Goal: Use online tool/utility: Utilize a website feature to perform a specific function

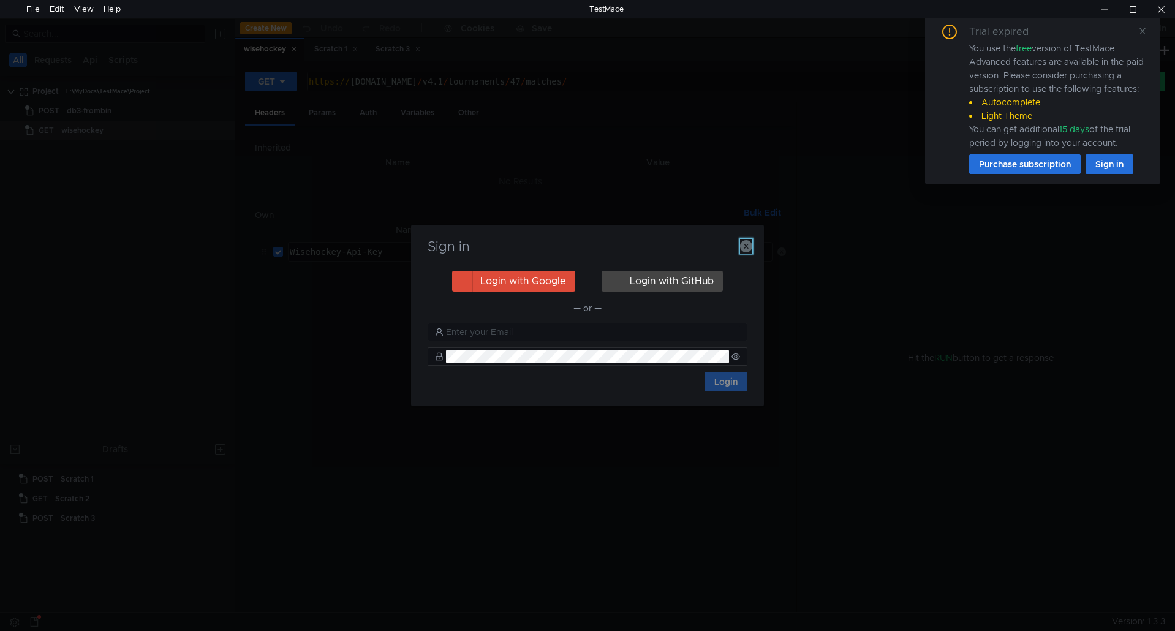
click at [746, 244] on icon "button" at bounding box center [746, 246] width 12 height 12
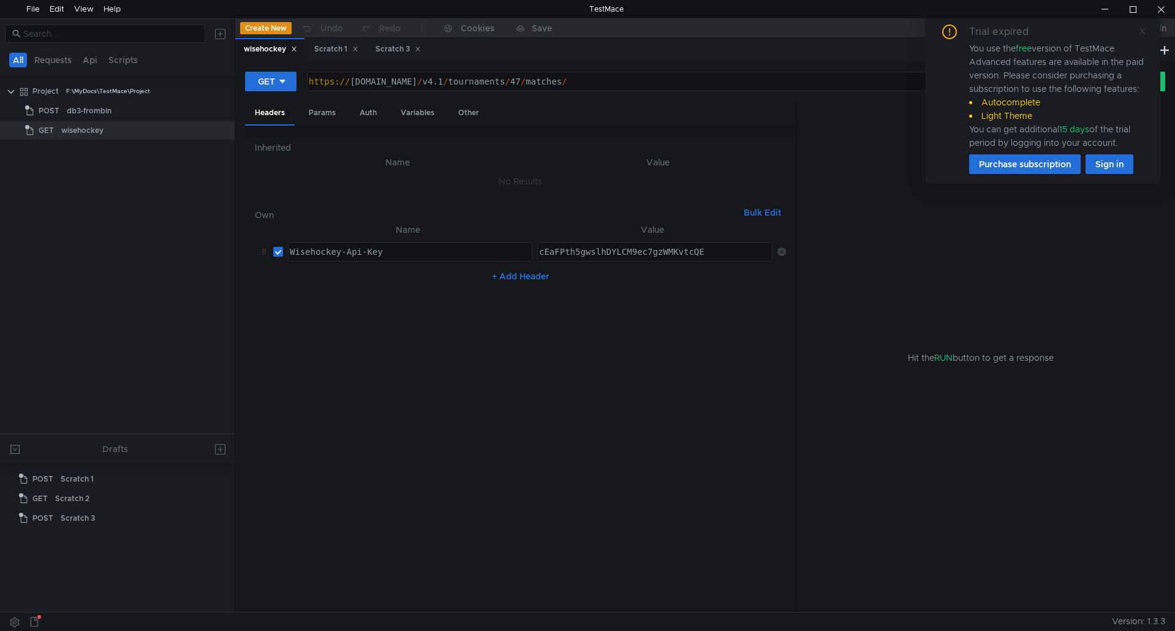
click at [1143, 28] on icon at bounding box center [1142, 31] width 9 height 9
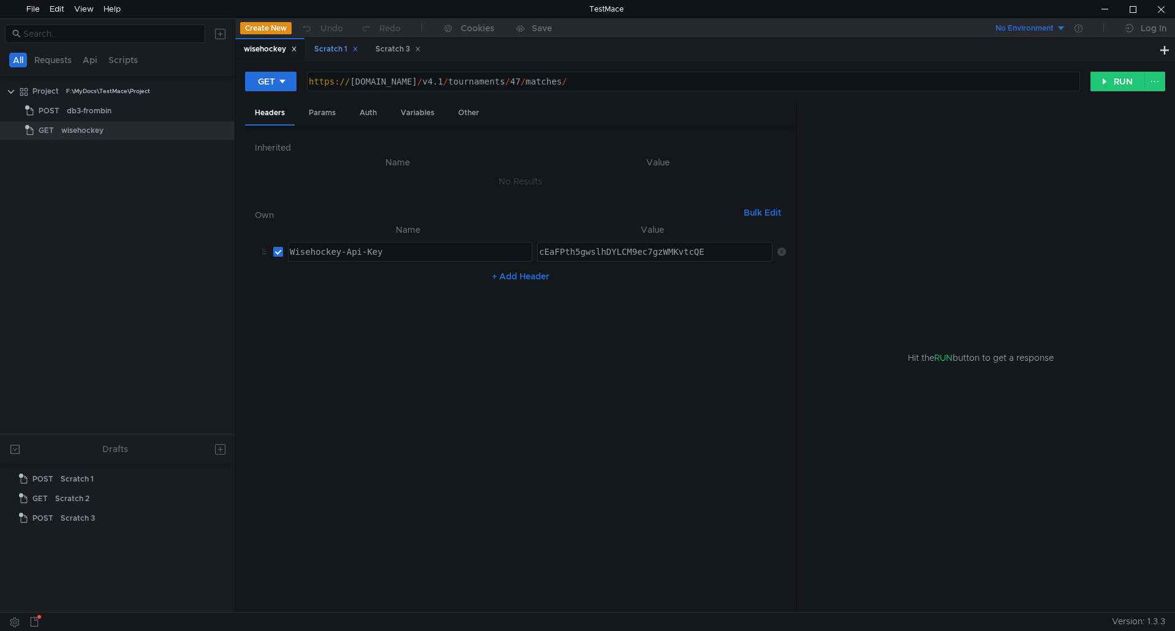
click at [334, 50] on div "Scratch 1" at bounding box center [336, 49] width 44 height 13
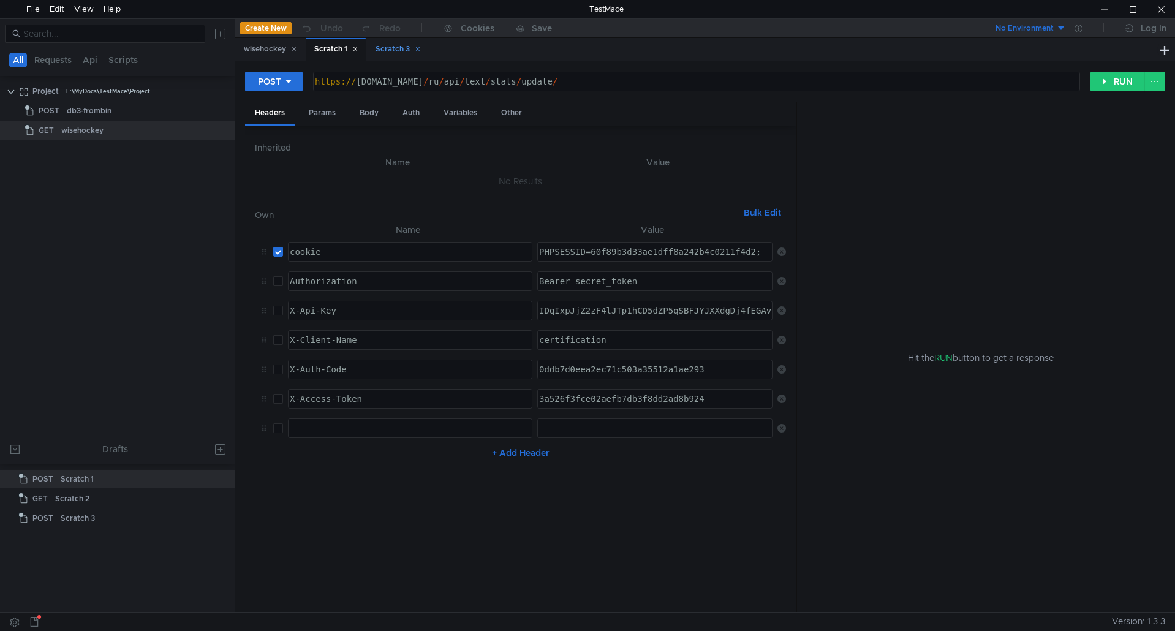
click at [393, 47] on div "Scratch 3" at bounding box center [398, 49] width 45 height 13
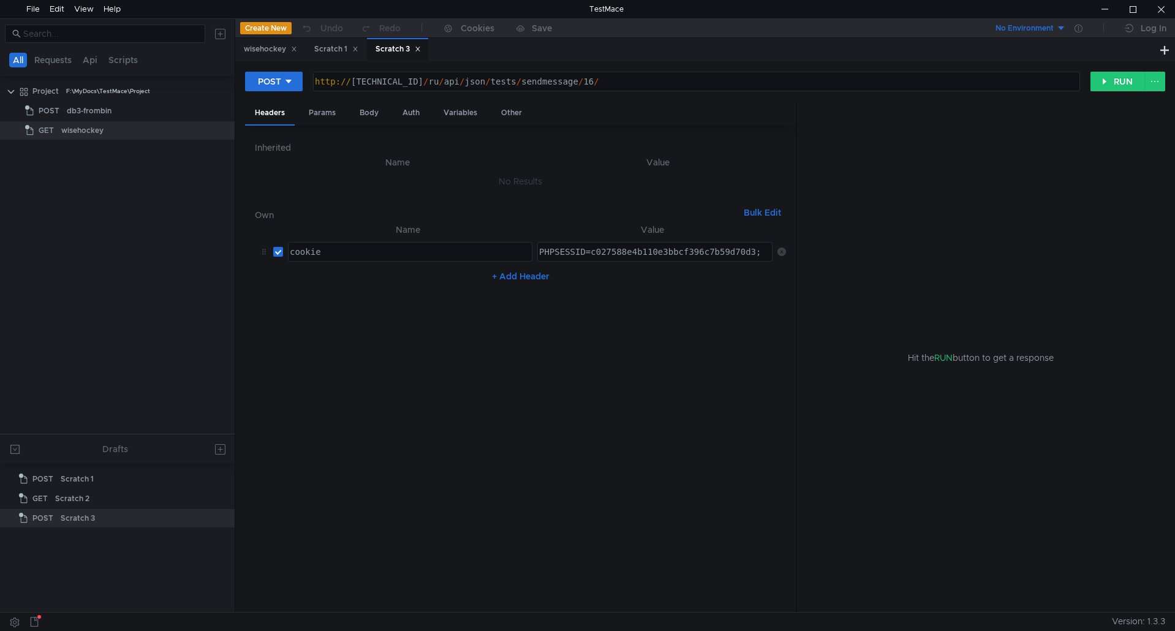
click at [421, 47] on icon at bounding box center [418, 49] width 6 height 6
click at [1138, 9] on div at bounding box center [1133, 9] width 28 height 18
click at [338, 47] on div "Scratch 1" at bounding box center [337, 49] width 44 height 13
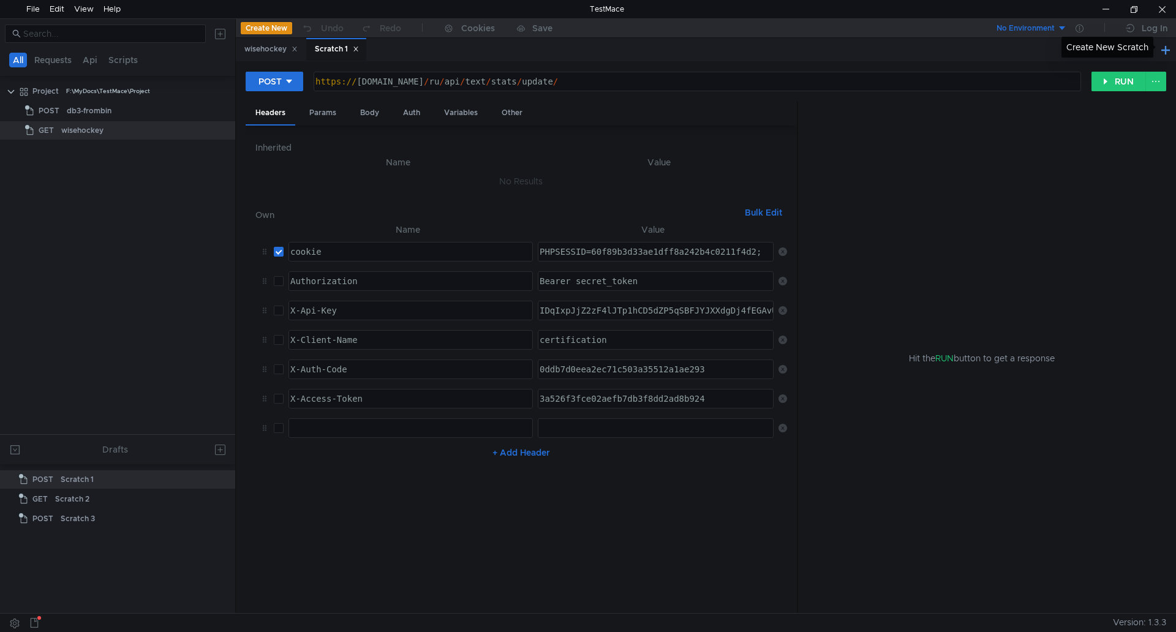
click at [1168, 47] on button at bounding box center [1166, 49] width 15 height 15
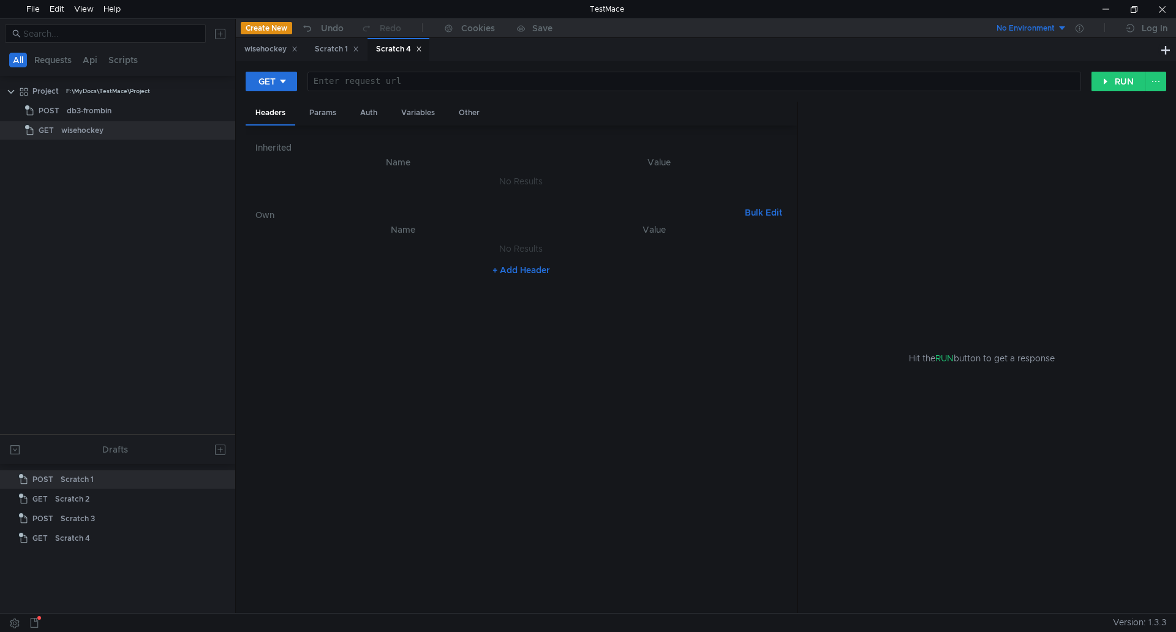
click at [393, 81] on div at bounding box center [693, 91] width 773 height 29
paste textarea "cib_cluboperators"
type textarea "[URL]"
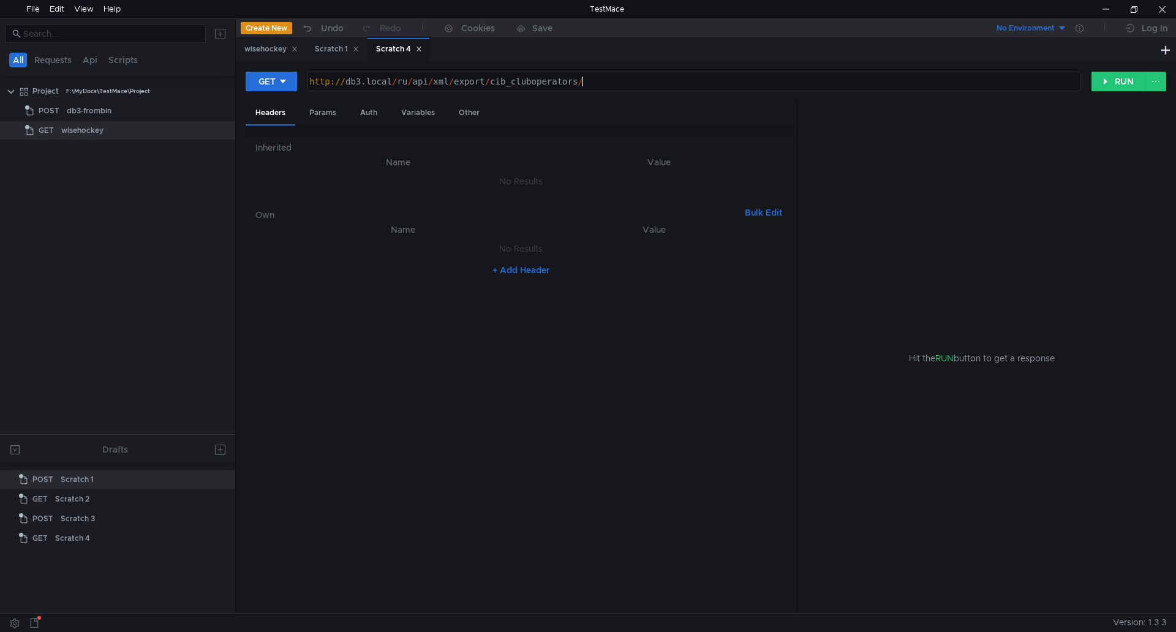
click at [519, 271] on button "+ Add Header" at bounding box center [521, 270] width 67 height 15
click at [331, 254] on div at bounding box center [409, 261] width 243 height 29
type textarea "Z"
type textarea "X-Api-Key"
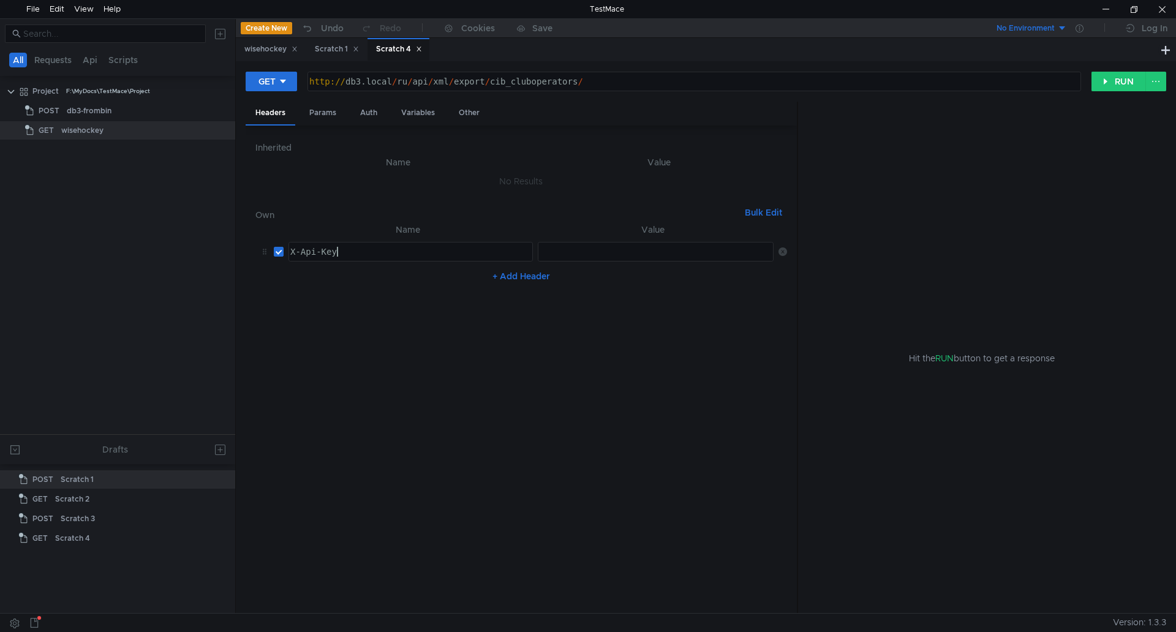
click at [566, 254] on div at bounding box center [655, 261] width 237 height 29
type textarea "secret_api_key"
click at [1099, 85] on button "RUN" at bounding box center [1119, 82] width 55 height 20
click at [438, 84] on div "http:// db3.local / ru / api / xml / export / cib_cluboperators /" at bounding box center [693, 91] width 773 height 29
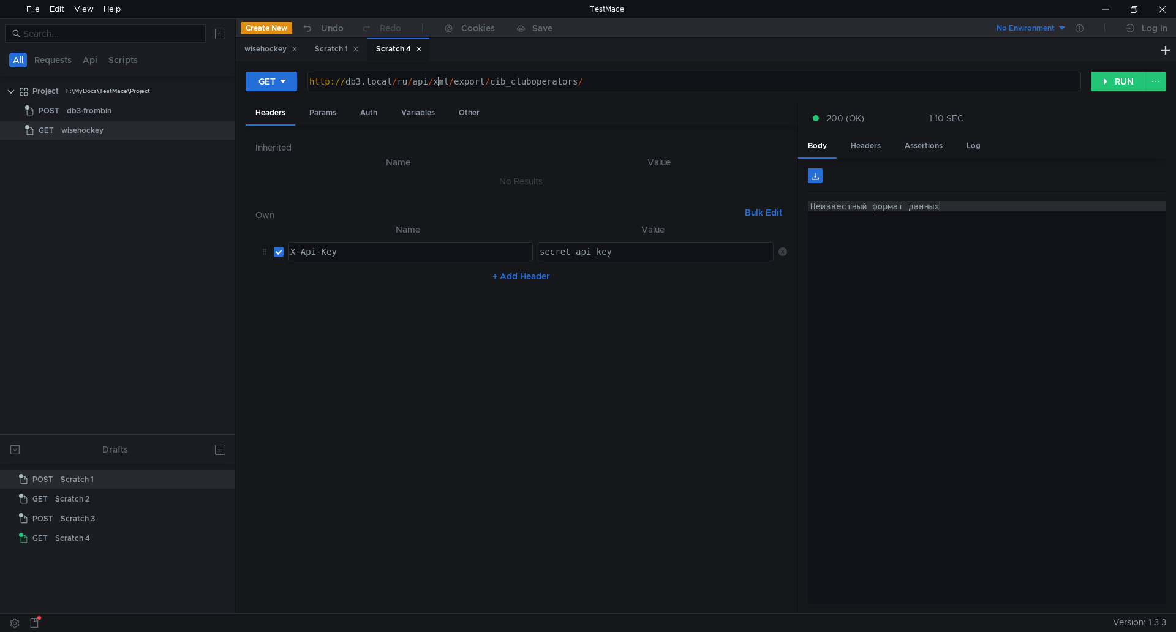
click at [438, 84] on div "http:// db3.local / ru / api / xml / export / cib_cluboperators /" at bounding box center [693, 91] width 773 height 29
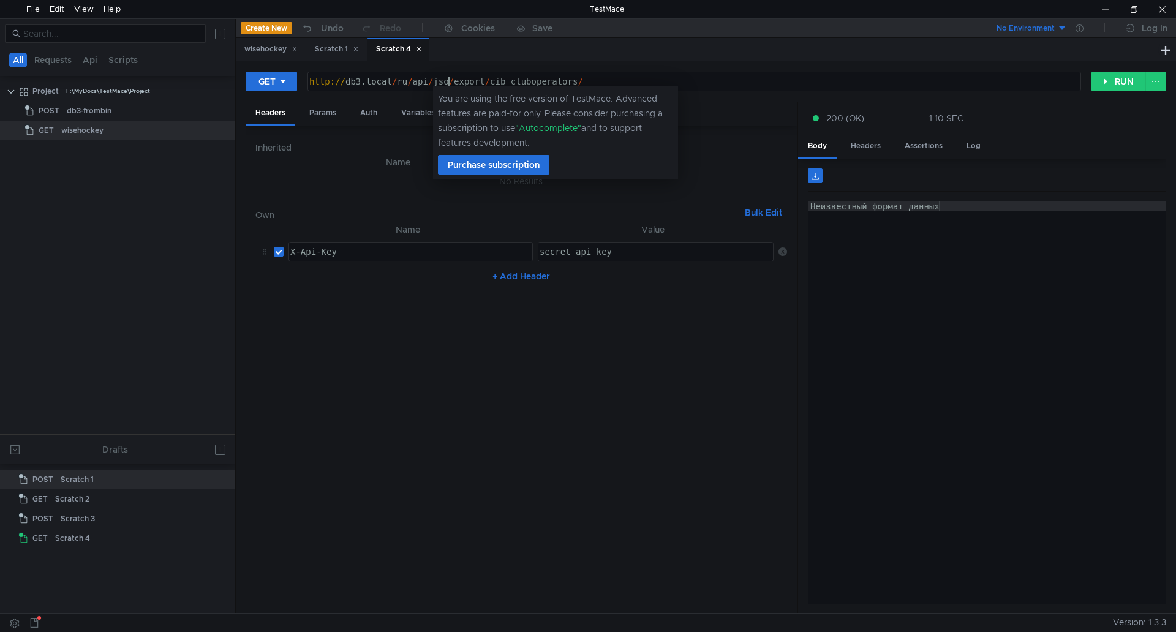
scroll to position [0, 11]
type textarea "[URL]"
click at [1108, 78] on button "RUN" at bounding box center [1119, 82] width 55 height 20
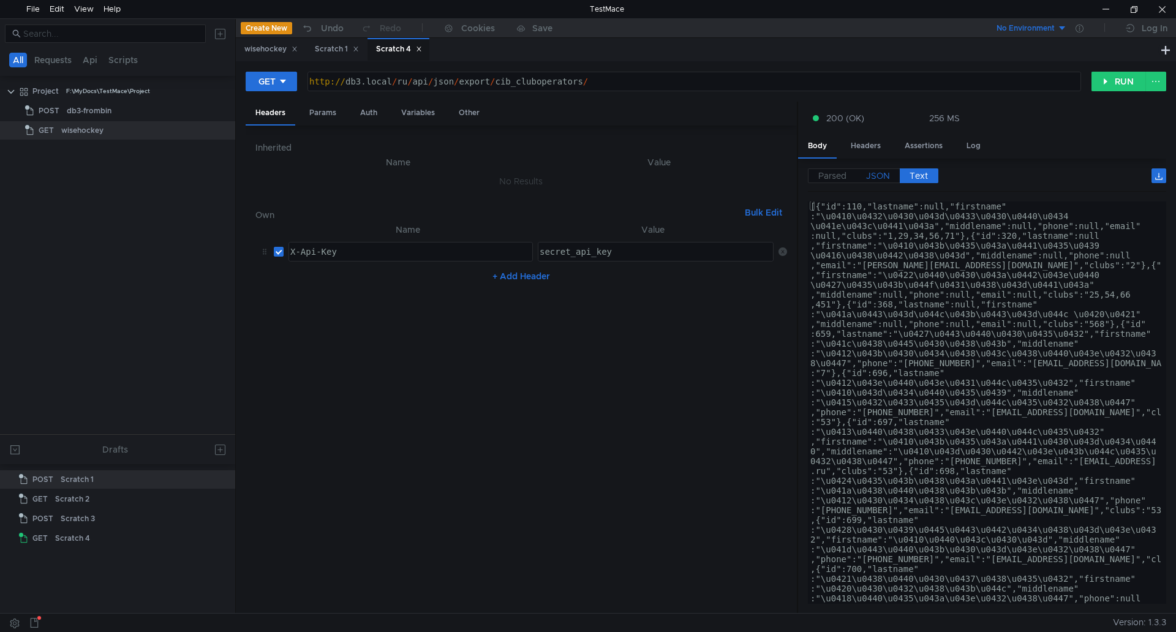
click at [880, 175] on span "JSON" at bounding box center [878, 175] width 24 height 11
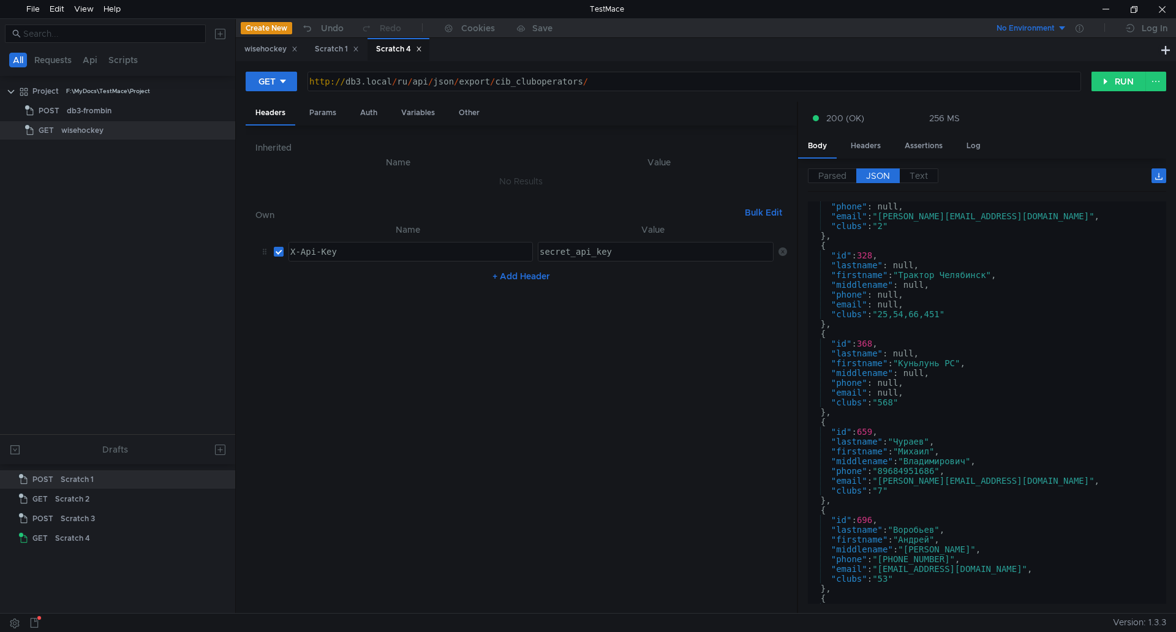
scroll to position [0, 0]
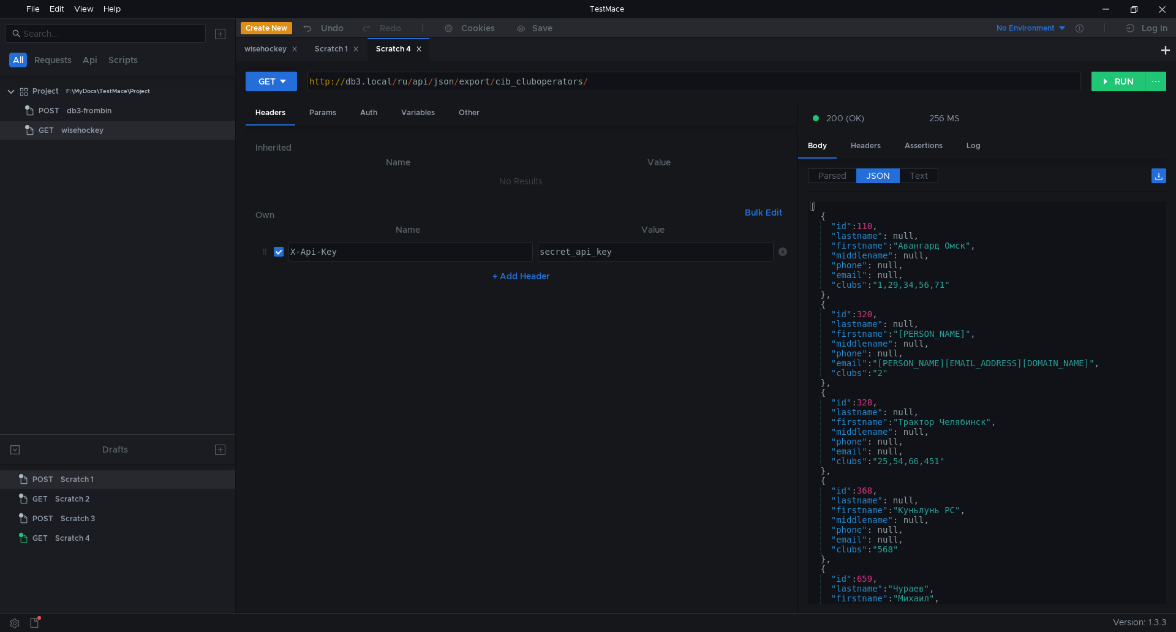
click at [626, 80] on div "http:// db3.local / ru / api / json / export / cib_cluboperators /" at bounding box center [693, 91] width 773 height 29
drag, startPoint x: 625, startPoint y: 79, endPoint x: 291, endPoint y: 79, distance: 333.9
click at [291, 79] on div "GET [URL] http:// db3.local / ru / api / json / export / cib_cluboperators / הה…" at bounding box center [669, 81] width 846 height 21
click at [1165, 47] on button at bounding box center [1166, 49] width 15 height 15
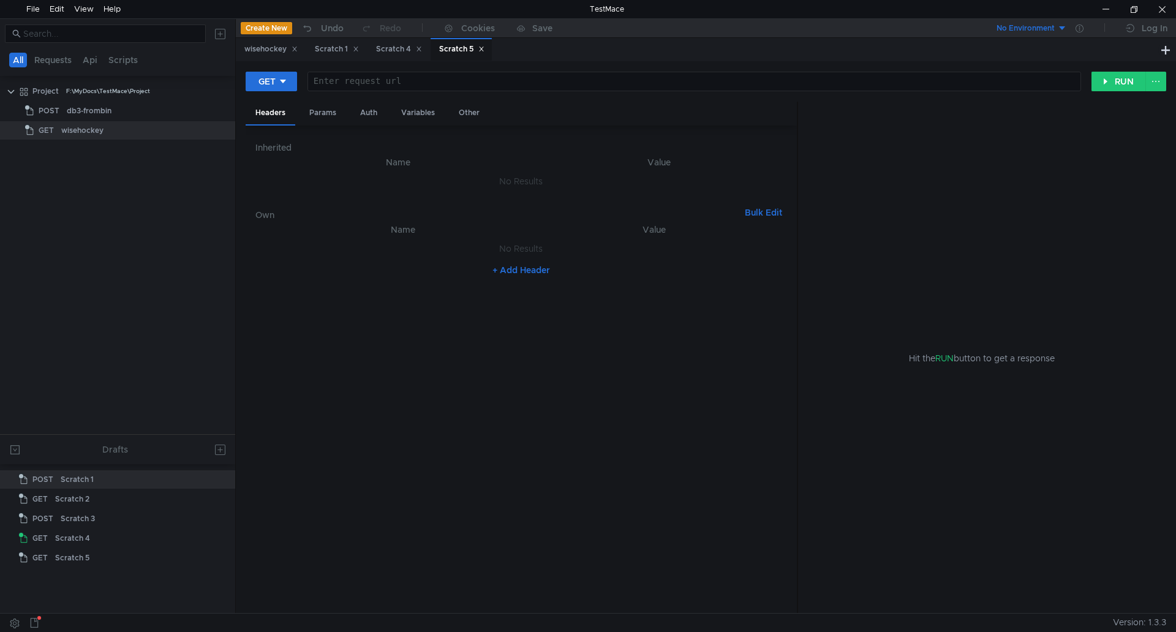
click at [487, 83] on div at bounding box center [693, 91] width 773 height 29
paste textarea "[URL]"
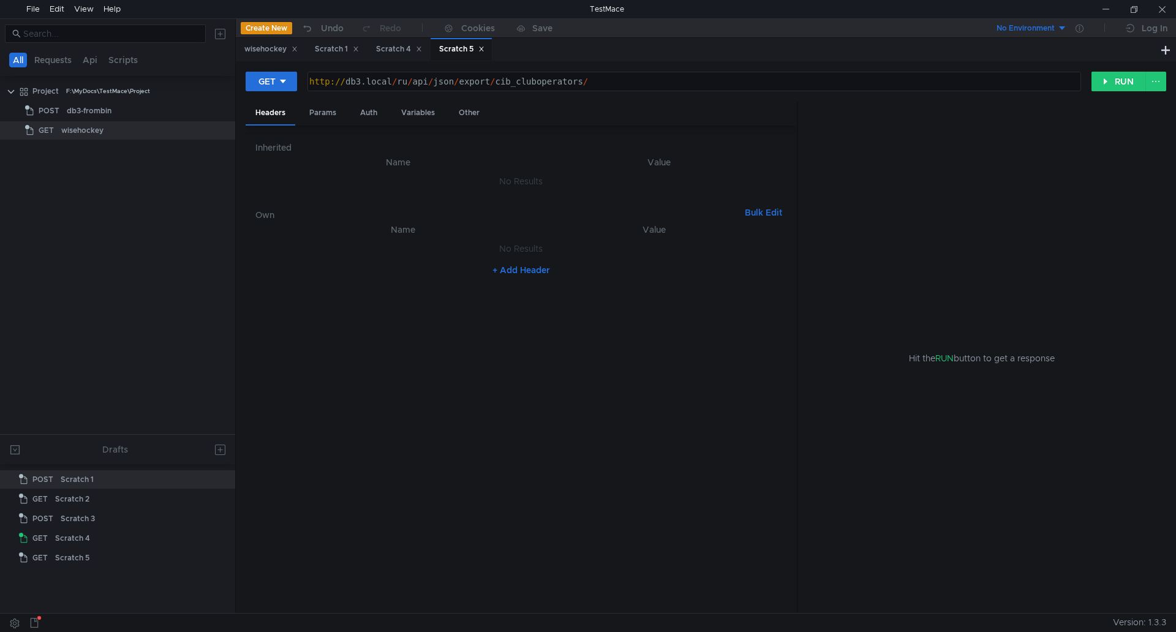
click at [554, 84] on div "http:// db3.local / ru / api / json / export / cib_cluboperators /" at bounding box center [693, 91] width 773 height 29
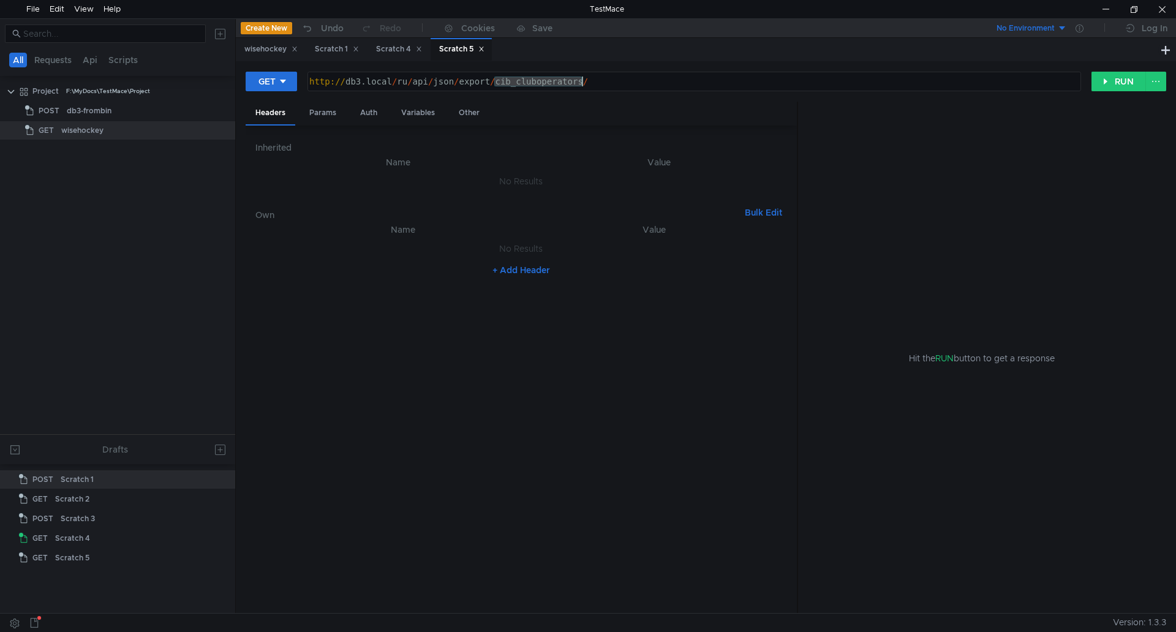
click at [554, 84] on div "http:// db3.local / ru / api / json / export / cib_cluboperators /" at bounding box center [693, 91] width 773 height 29
paste textarea "_roles"
type textarea "[URL]"
click at [667, 83] on div "http:// db3.local / ru / api / json / export / cib_cluboperators_roles /" at bounding box center [693, 91] width 773 height 29
click at [384, 49] on div "Scratch 4" at bounding box center [399, 49] width 46 height 13
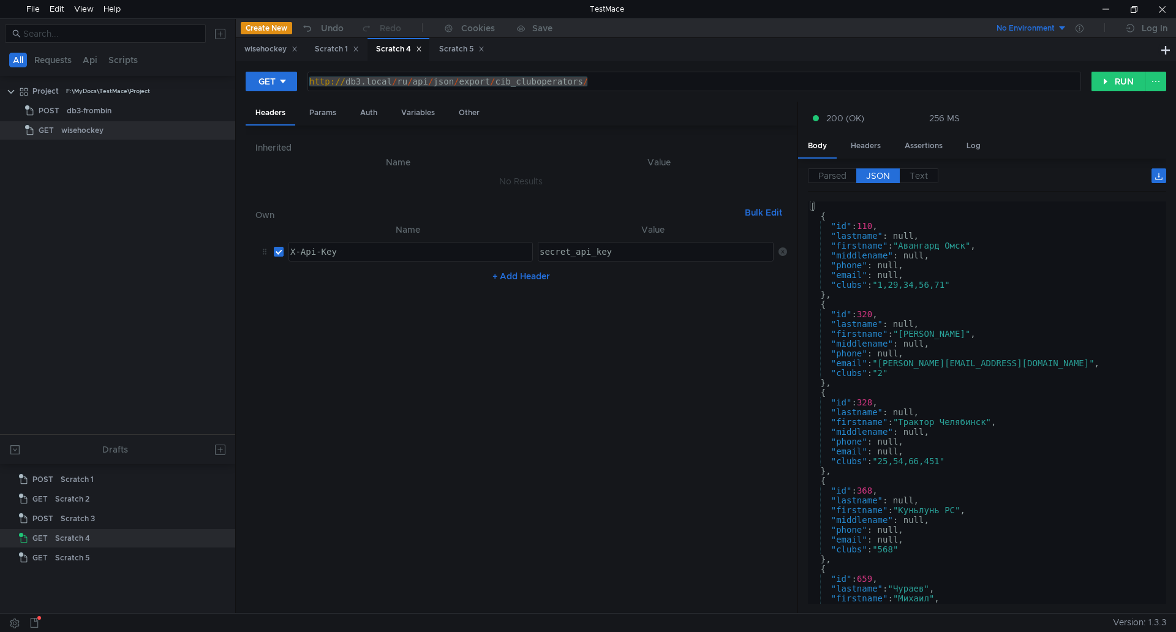
drag, startPoint x: 618, startPoint y: 250, endPoint x: 466, endPoint y: 248, distance: 152.0
click at [466, 248] on tr "X-Api-Key X-Api-Key ההההההההההההההההההההההההההההההההההההההההההההההההההההההההההה…" at bounding box center [522, 251] width 532 height 29
click at [459, 49] on div "Scratch 5" at bounding box center [461, 49] width 45 height 13
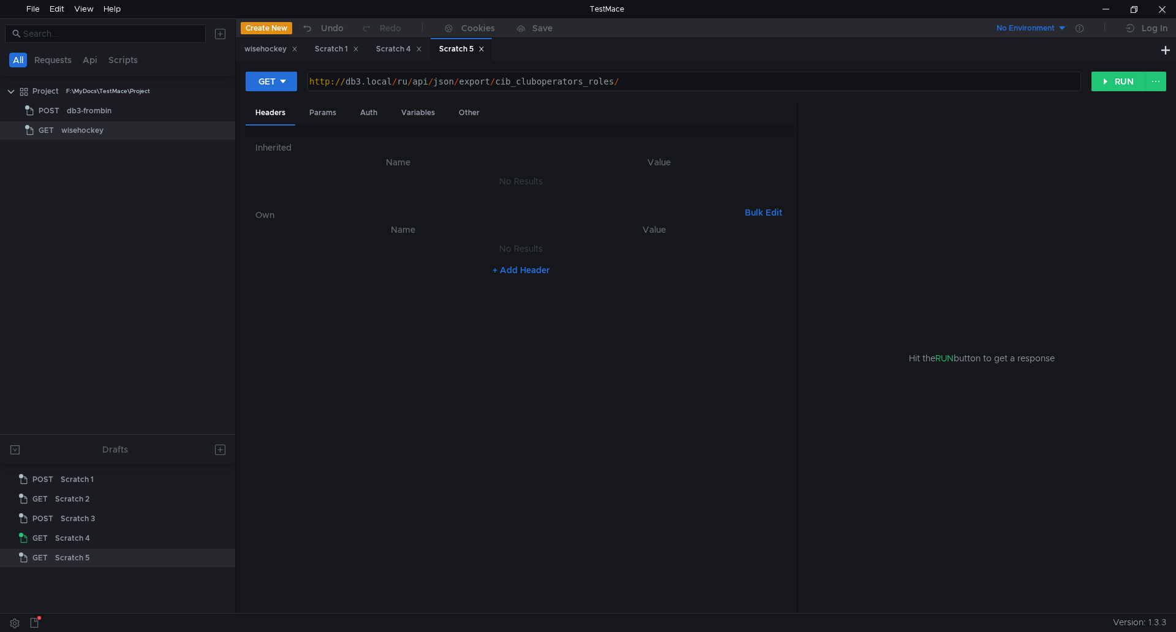
click at [520, 271] on button "+ Add Header" at bounding box center [521, 270] width 67 height 15
click at [340, 251] on div at bounding box center [409, 261] width 243 height 29
type textarea "Z"
type textarea "X-Api-Key"
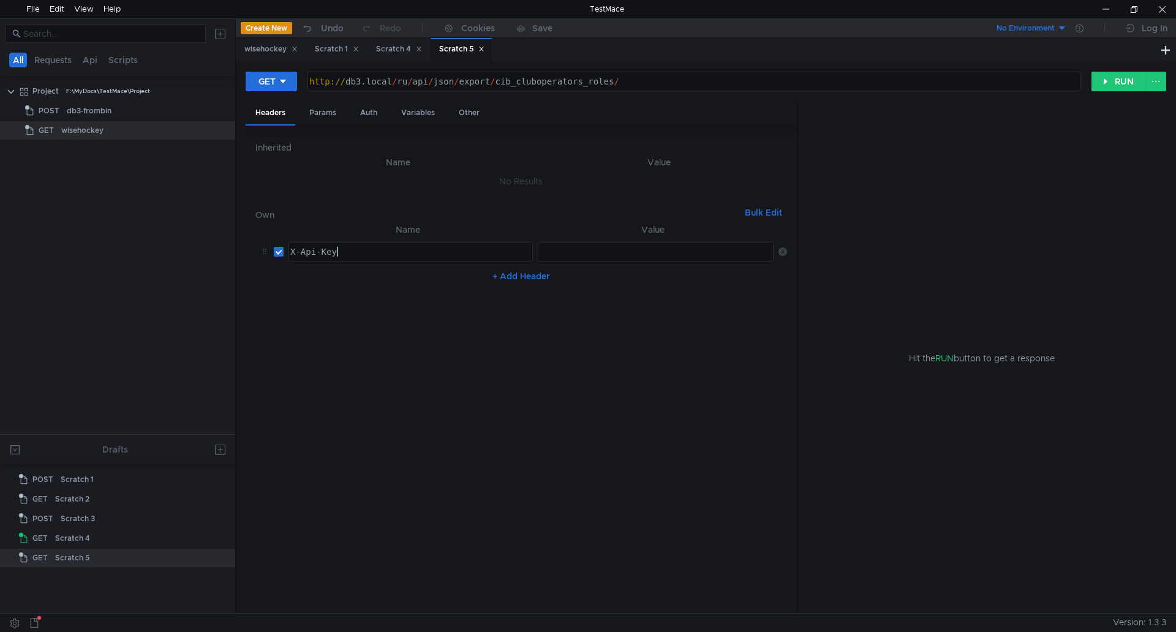
click at [635, 251] on div at bounding box center [655, 261] width 237 height 29
paste textarea "secret_api_key"
type textarea "secret_api_key"
click at [1116, 80] on button "RUN" at bounding box center [1119, 82] width 55 height 20
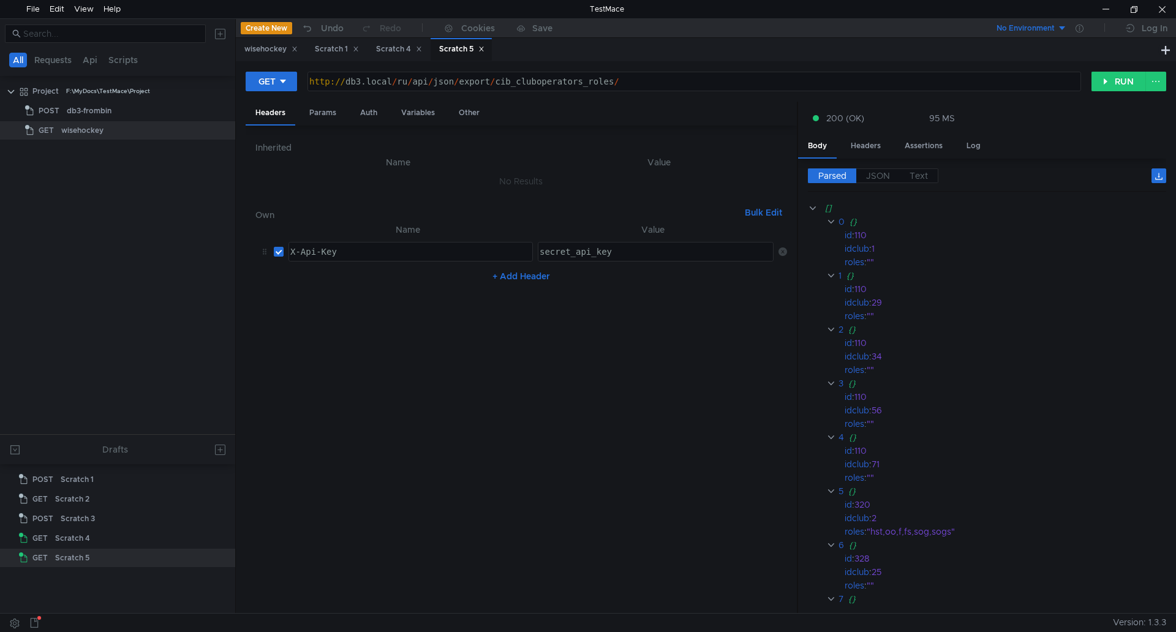
click at [558, 366] on nz-table "Name Value X-Api-Key X-Api-Key הההההההההההההההההההההההההההההההההההההההההההההההה…" at bounding box center [522, 413] width 532 height 382
click at [526, 401] on nz-table "Name Value X-Api-Key X-Api-Key הההההההההההההההההההההההההההההההההההההההההההההההה…" at bounding box center [522, 413] width 532 height 382
click at [1107, 0] on div at bounding box center [1106, 9] width 28 height 18
click at [1110, 4] on div at bounding box center [1106, 9] width 28 height 18
